Goal: Transaction & Acquisition: Purchase product/service

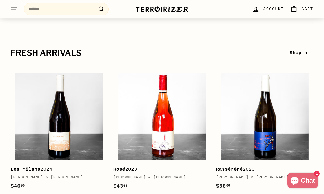
scroll to position [72, 0]
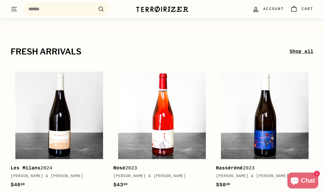
click at [296, 51] on link "Shop all" at bounding box center [301, 52] width 24 height 8
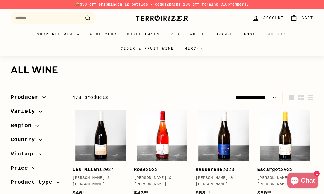
select select "**********"
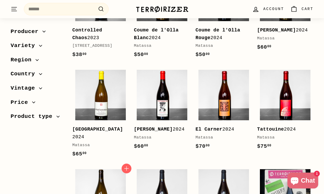
scroll to position [237, 0]
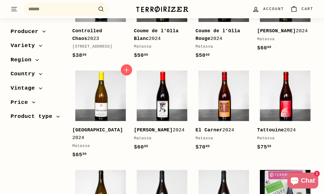
click at [126, 70] on icon "button" at bounding box center [126, 70] width 7 height 7
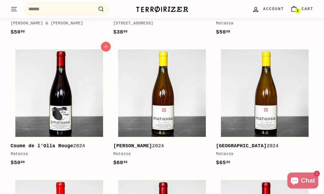
scroll to position [355, 0]
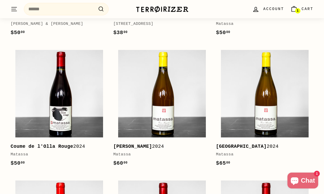
click at [270, 10] on span "Account" at bounding box center [273, 9] width 21 height 6
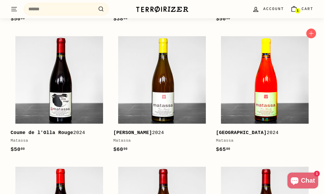
scroll to position [462, 0]
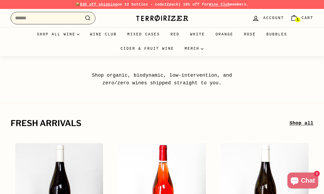
click at [66, 19] on input "Search" at bounding box center [53, 18] width 85 height 12
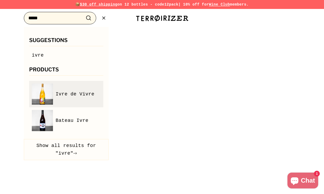
type input "****"
click at [66, 93] on span "Ivre de Vivre" at bounding box center [75, 95] width 39 height 8
